Goal: Task Accomplishment & Management: Use online tool/utility

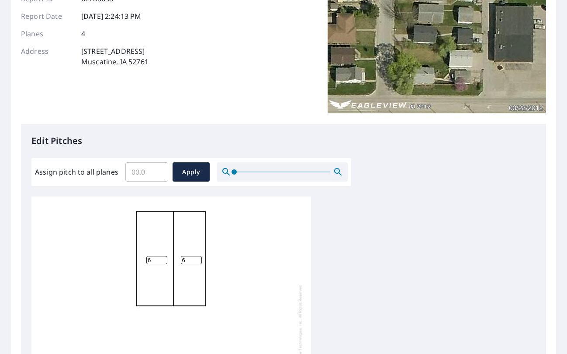
scroll to position [116, 0]
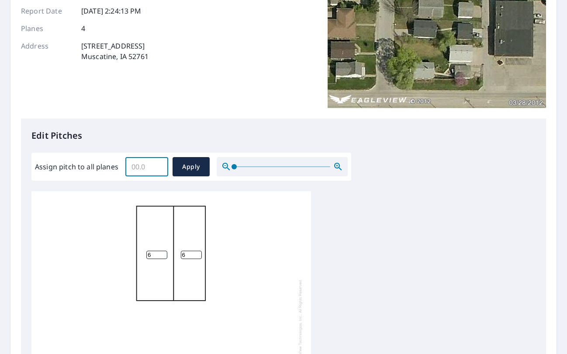
click at [150, 160] on input "Assign pitch to all planes" at bounding box center [146, 166] width 43 height 24
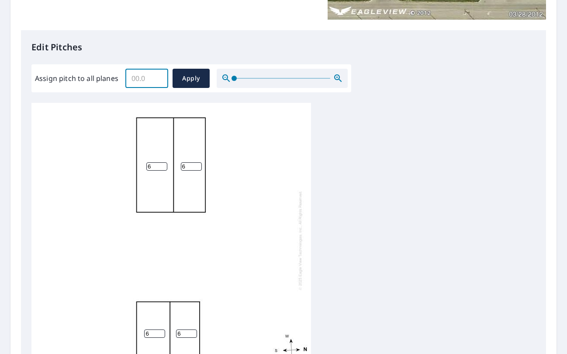
scroll to position [2, 0]
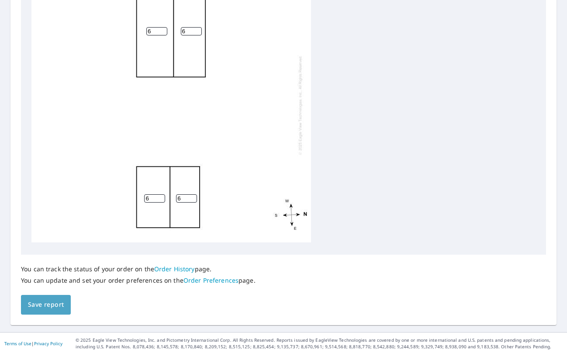
click at [50, 306] on span "Save report" at bounding box center [46, 304] width 36 height 11
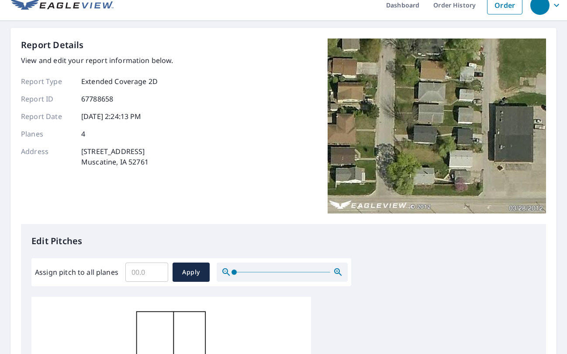
scroll to position [0, 0]
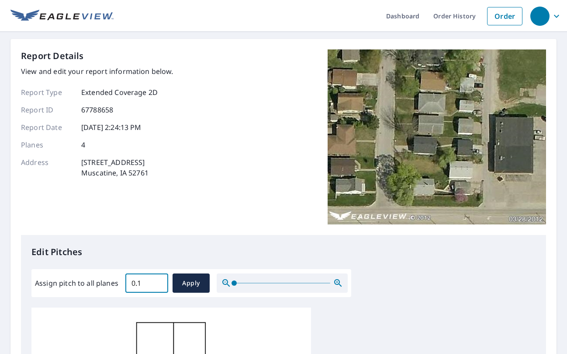
click at [159, 281] on input "0.1" at bounding box center [146, 283] width 43 height 24
click at [159, 280] on input "0.2" at bounding box center [146, 283] width 43 height 24
click at [135, 283] on input "0.2" at bounding box center [146, 283] width 43 height 24
click at [145, 284] on input "0.2" at bounding box center [146, 283] width 43 height 24
type input "0"
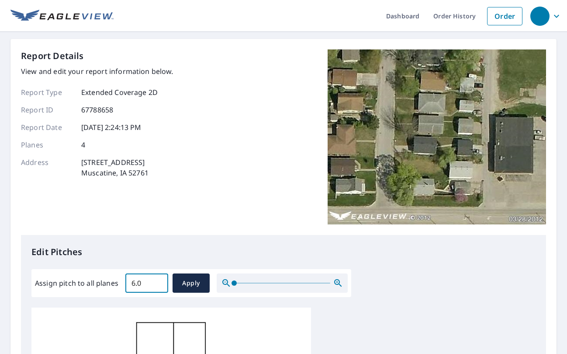
type input "6.0"
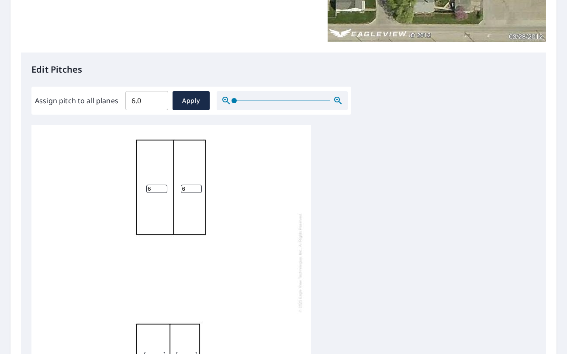
scroll to position [183, 0]
click at [190, 187] on input "6" at bounding box center [191, 188] width 21 height 8
click at [301, 199] on div "6 6 6 6" at bounding box center [171, 261] width 280 height 274
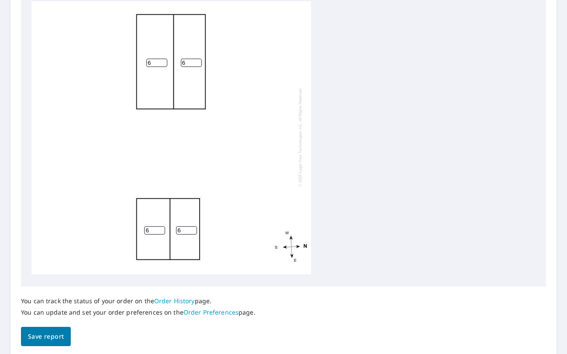
scroll to position [361, 0]
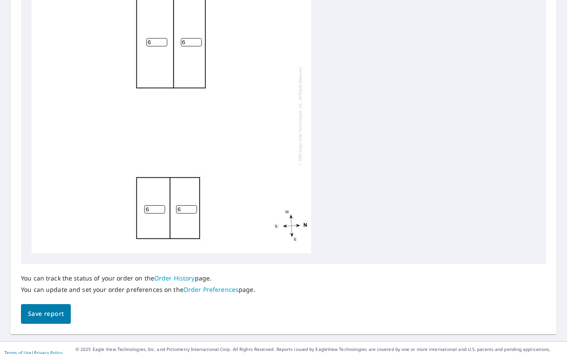
scroll to position [334, 0]
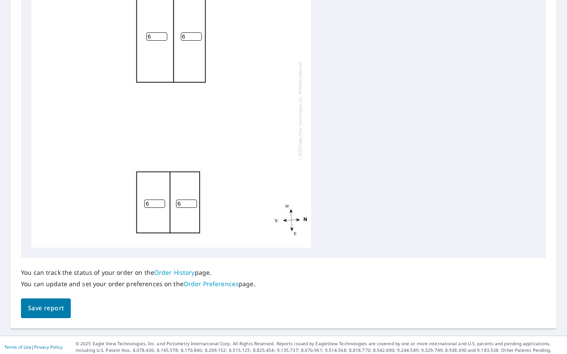
click at [185, 272] on link "Order History" at bounding box center [174, 272] width 41 height 8
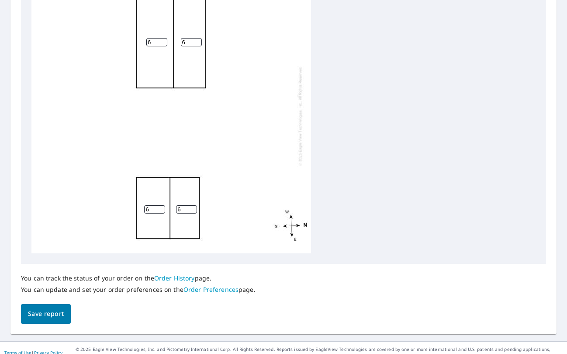
scroll to position [338, 0]
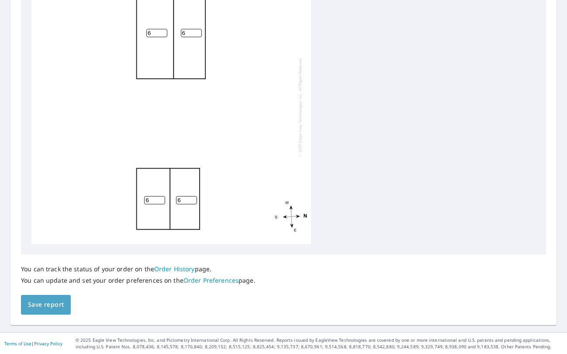
click at [57, 305] on span "Save report" at bounding box center [46, 304] width 36 height 11
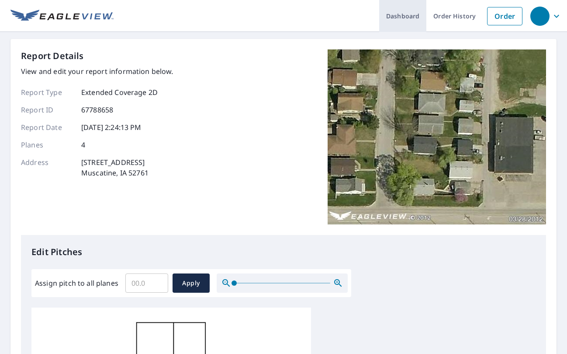
click at [419, 18] on link "Dashboard" at bounding box center [402, 16] width 47 height 32
